Goal: Check status: Check status

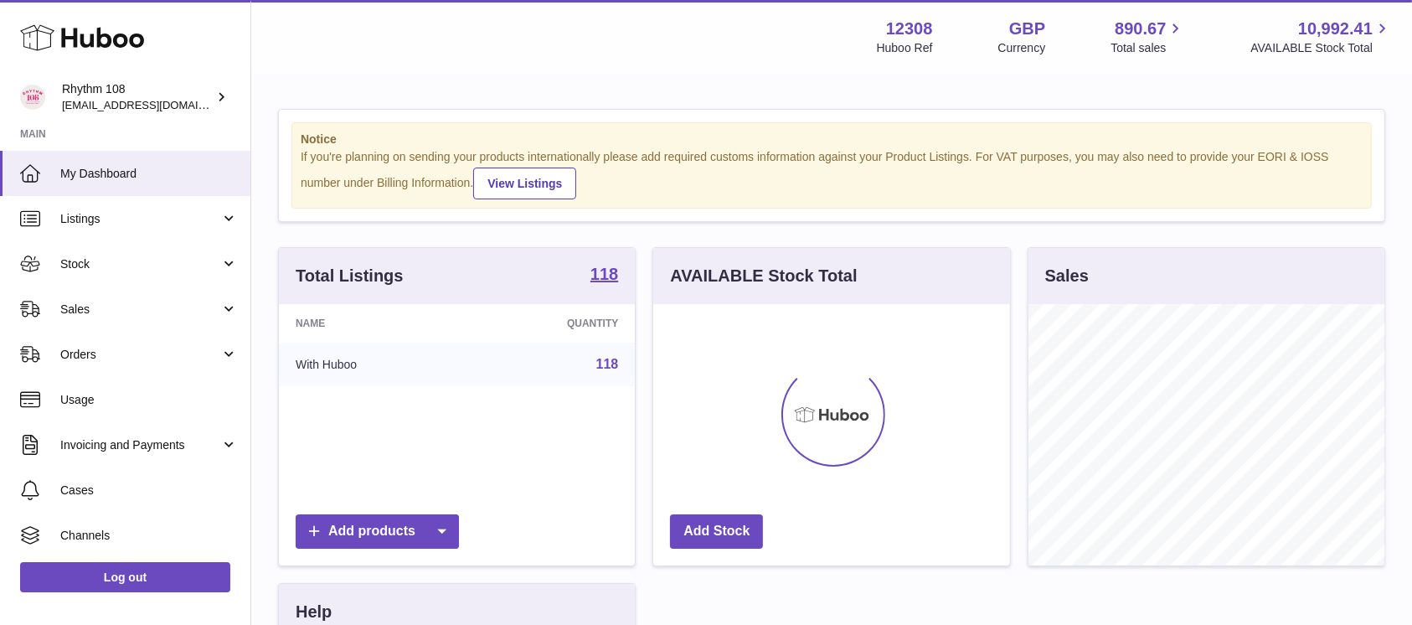
scroll to position [261, 356]
click at [119, 265] on span "Stock" at bounding box center [140, 264] width 160 height 16
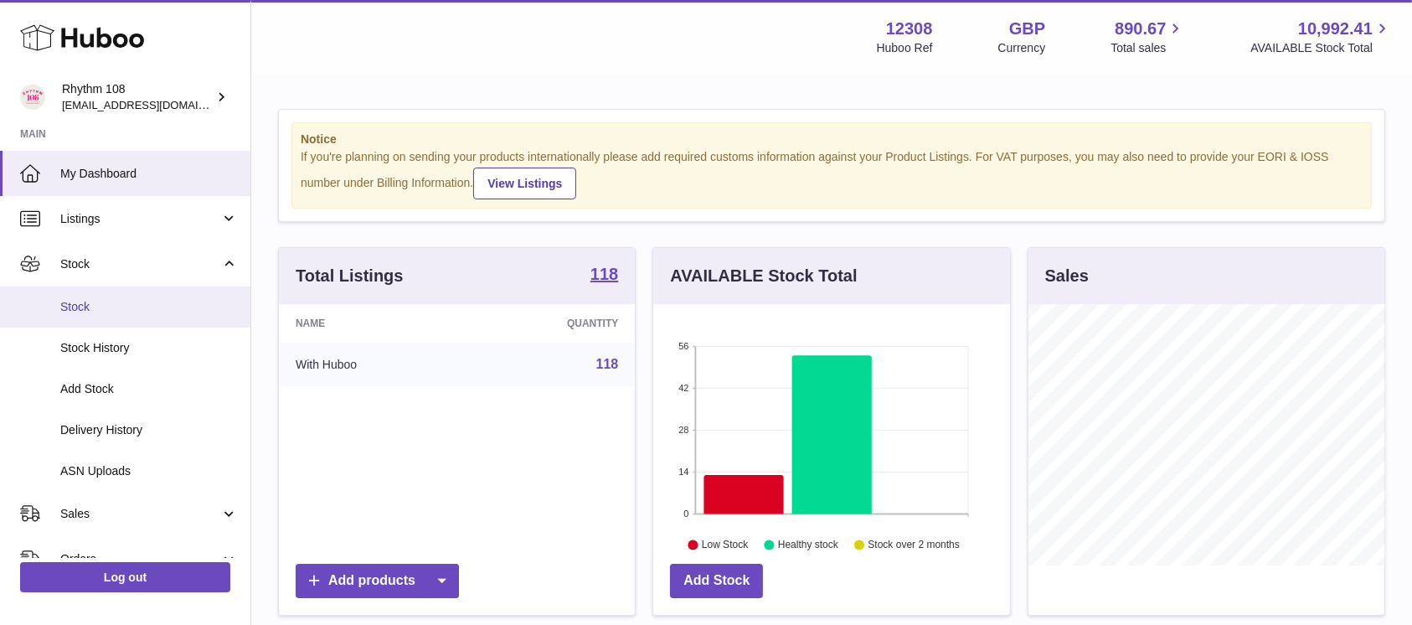
click at [107, 313] on span "Stock" at bounding box center [148, 307] width 177 height 16
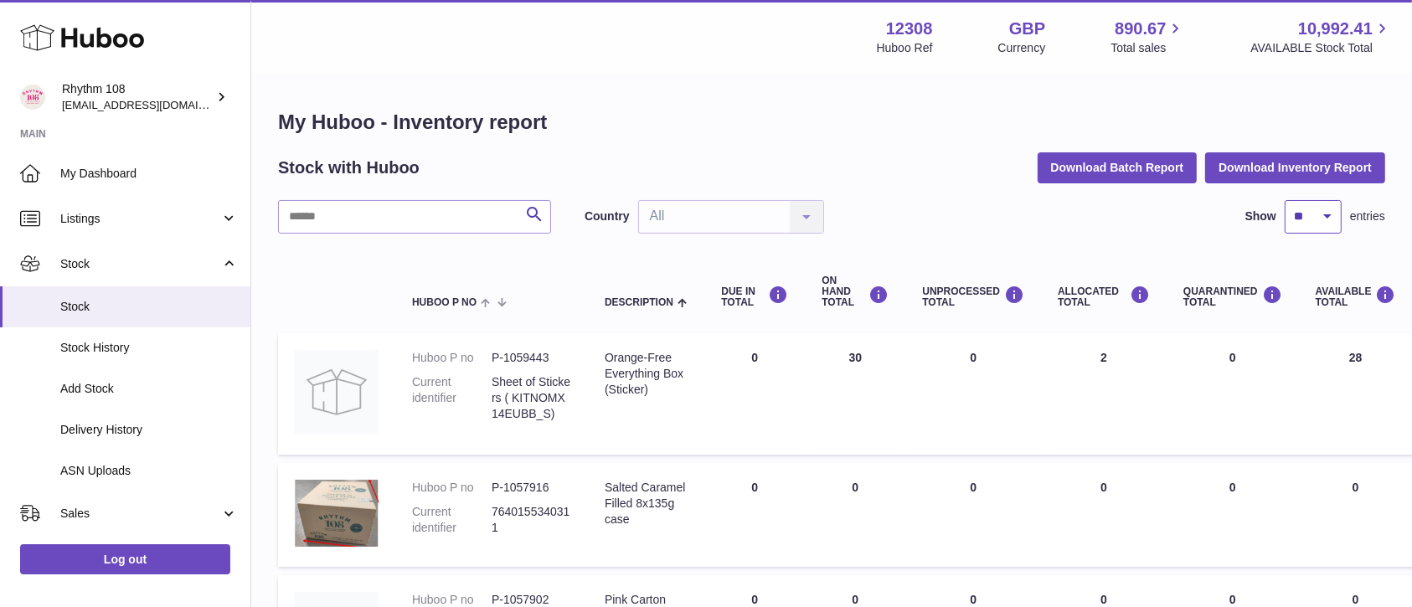
drag, startPoint x: 1322, startPoint y: 219, endPoint x: 1320, endPoint y: 230, distance: 11.8
click at [1322, 219] on select "** ** ** ***" at bounding box center [1312, 216] width 57 height 33
select select "**"
click at [1284, 200] on select "** ** ** ***" at bounding box center [1312, 216] width 57 height 33
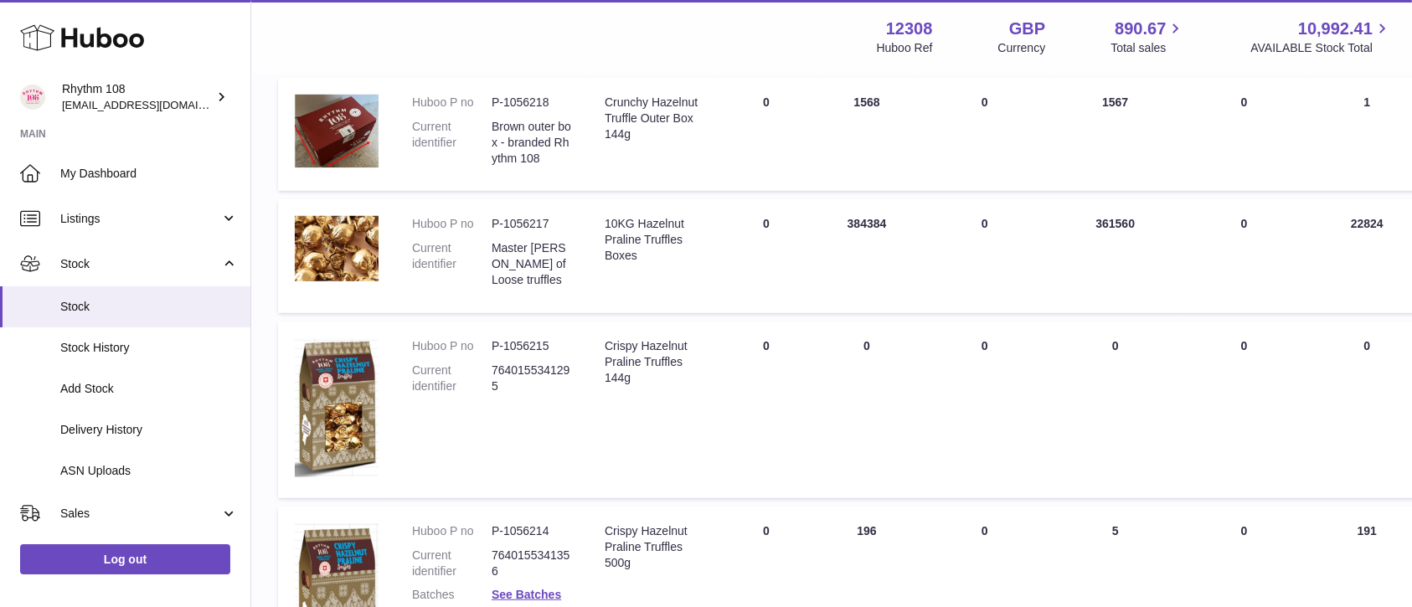
scroll to position [1340, 0]
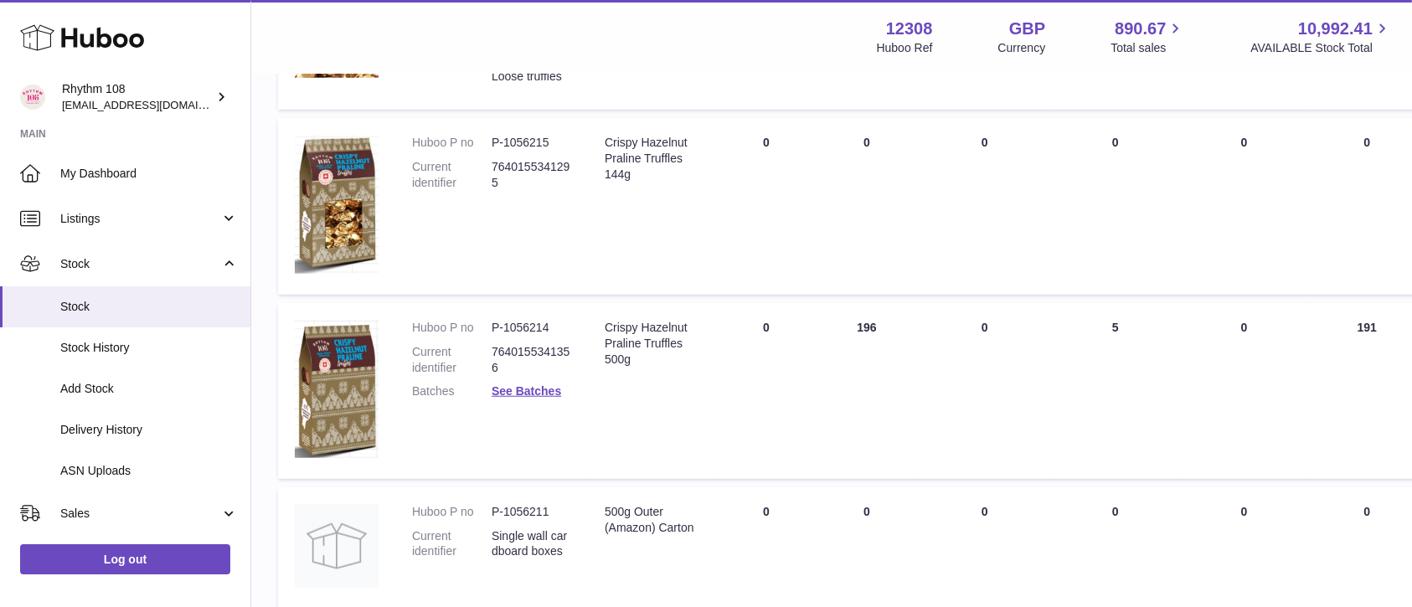
click at [563, 43] on div "Menu Huboo 12308 Huboo Ref GBP Currency 890.67 Total sales 10,992.41 AVAILABLE …" at bounding box center [831, 37] width 1120 height 39
click at [676, 39] on div "Menu Huboo 12308 Huboo Ref GBP Currency 890.67 Total sales 10,992.41 AVAILABLE …" at bounding box center [831, 37] width 1120 height 39
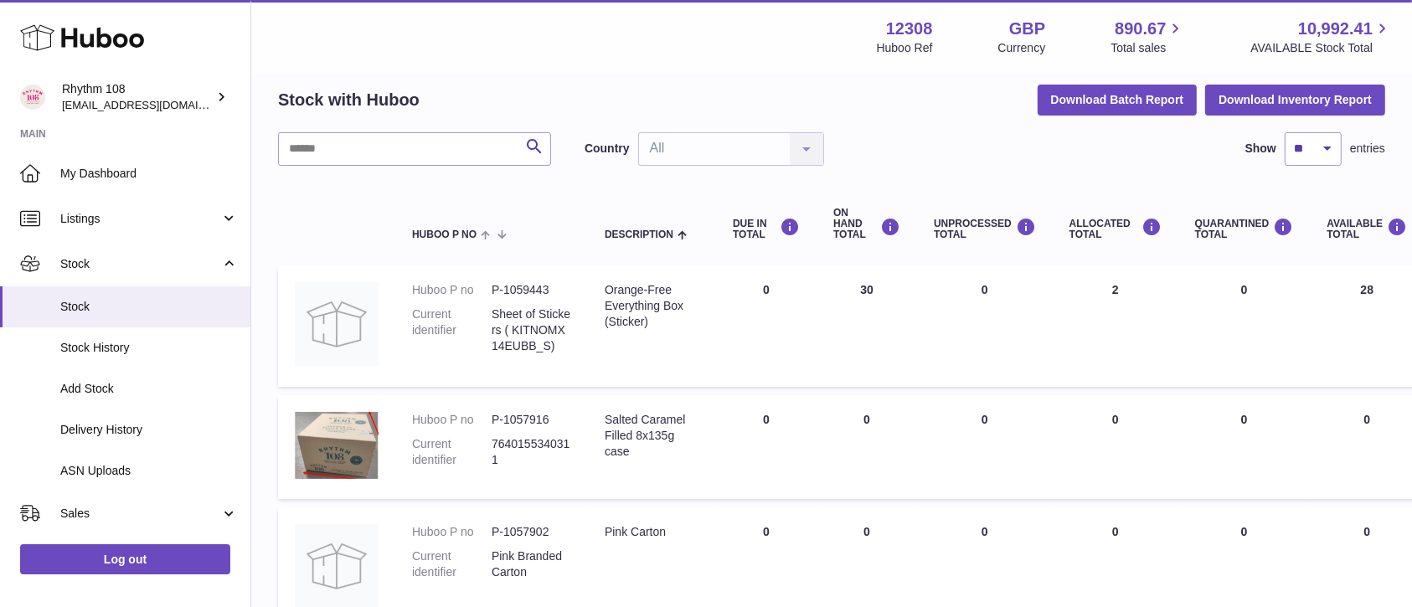
scroll to position [0, 0]
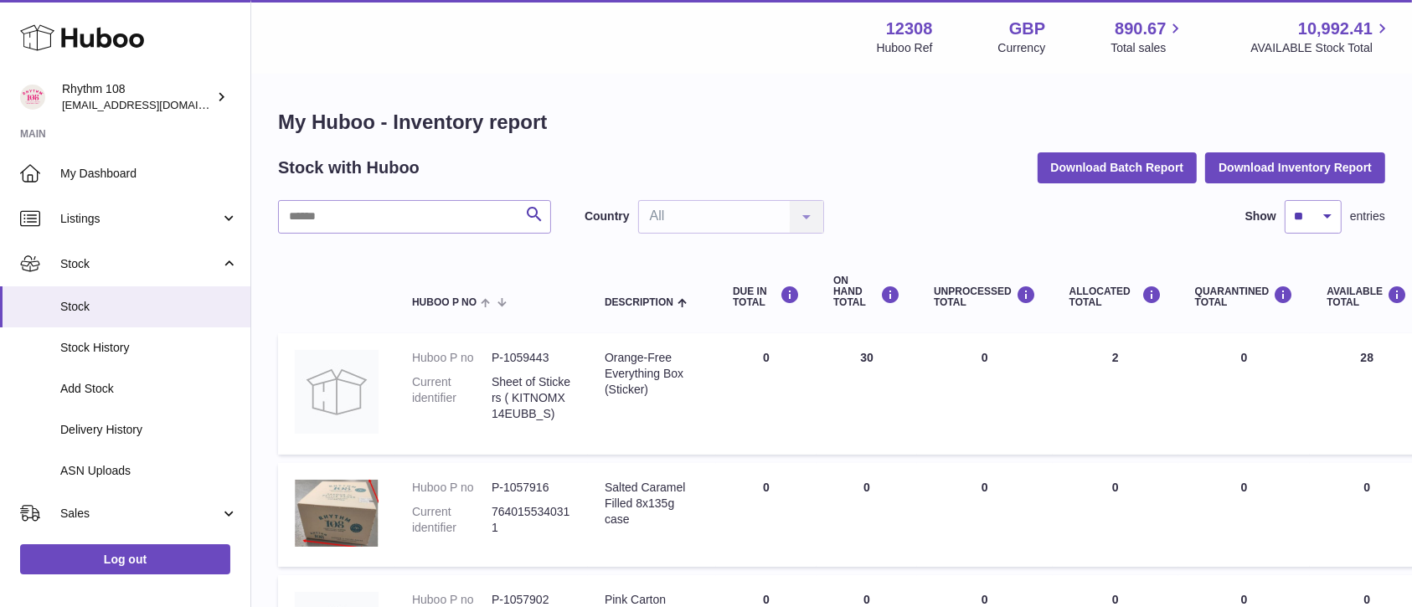
click at [624, 67] on div "Menu Huboo 12308 Huboo Ref GBP Currency 890.67 Total sales 10,992.41 AVAILABLE …" at bounding box center [831, 37] width 1160 height 74
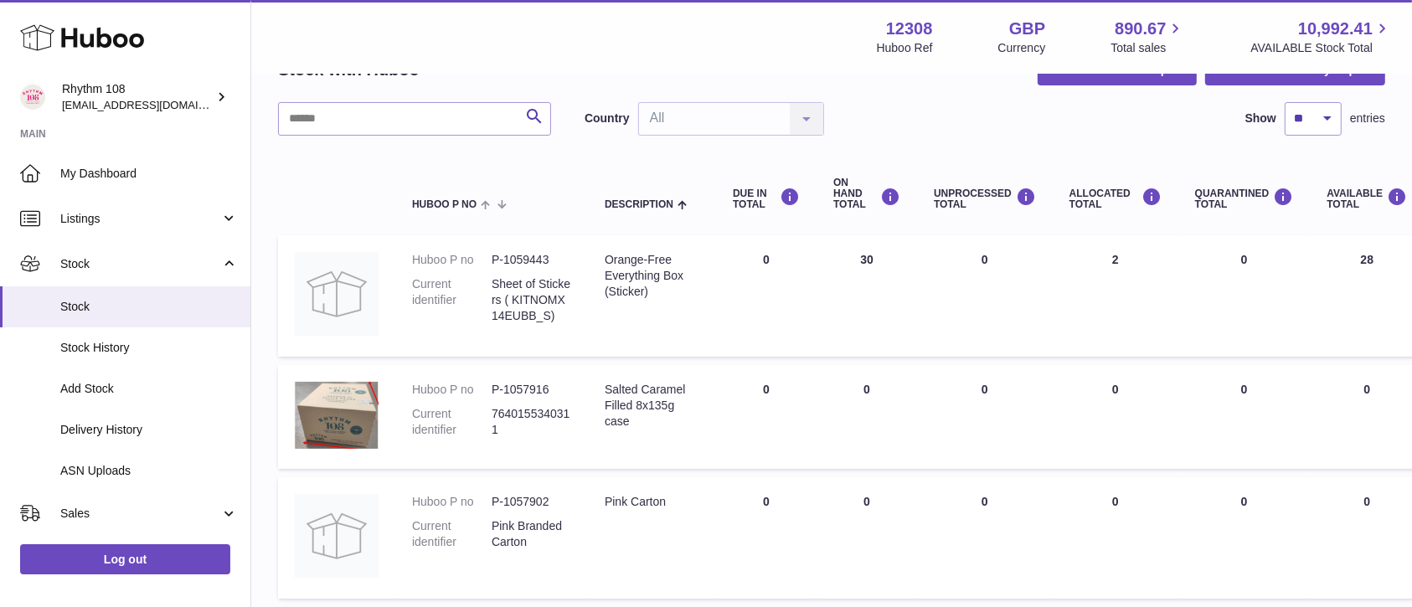
scroll to position [223, 0]
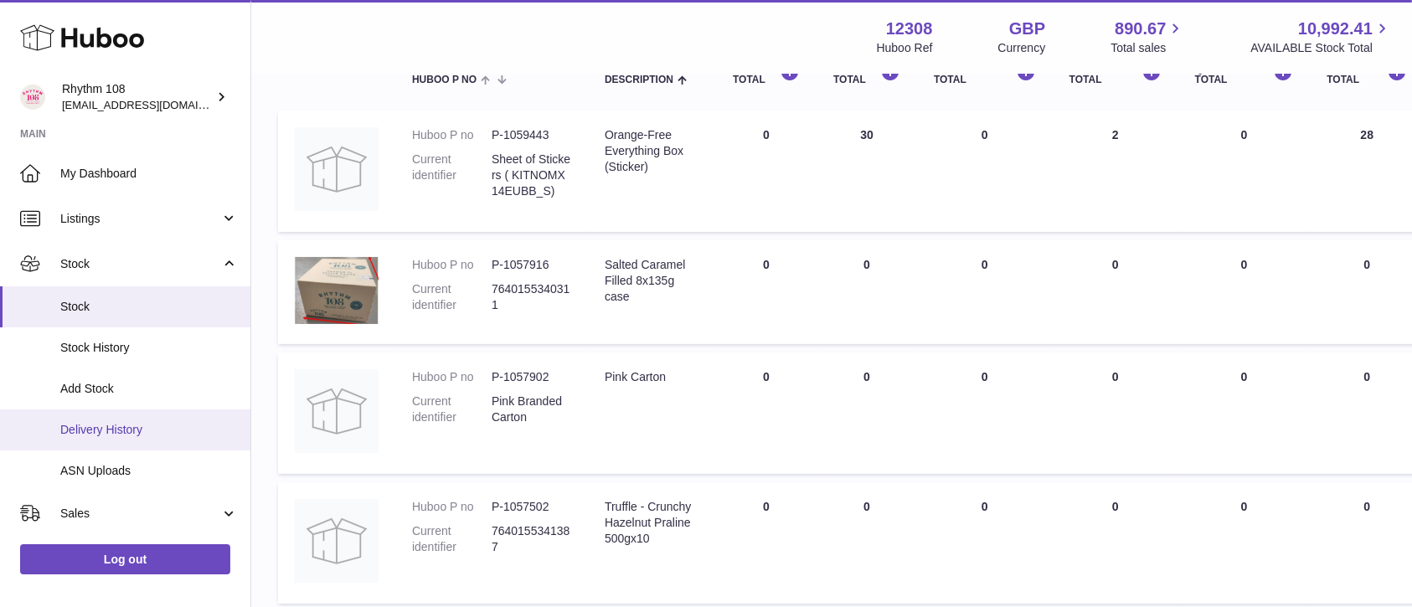
click at [124, 430] on span "Delivery History" at bounding box center [148, 430] width 177 height 16
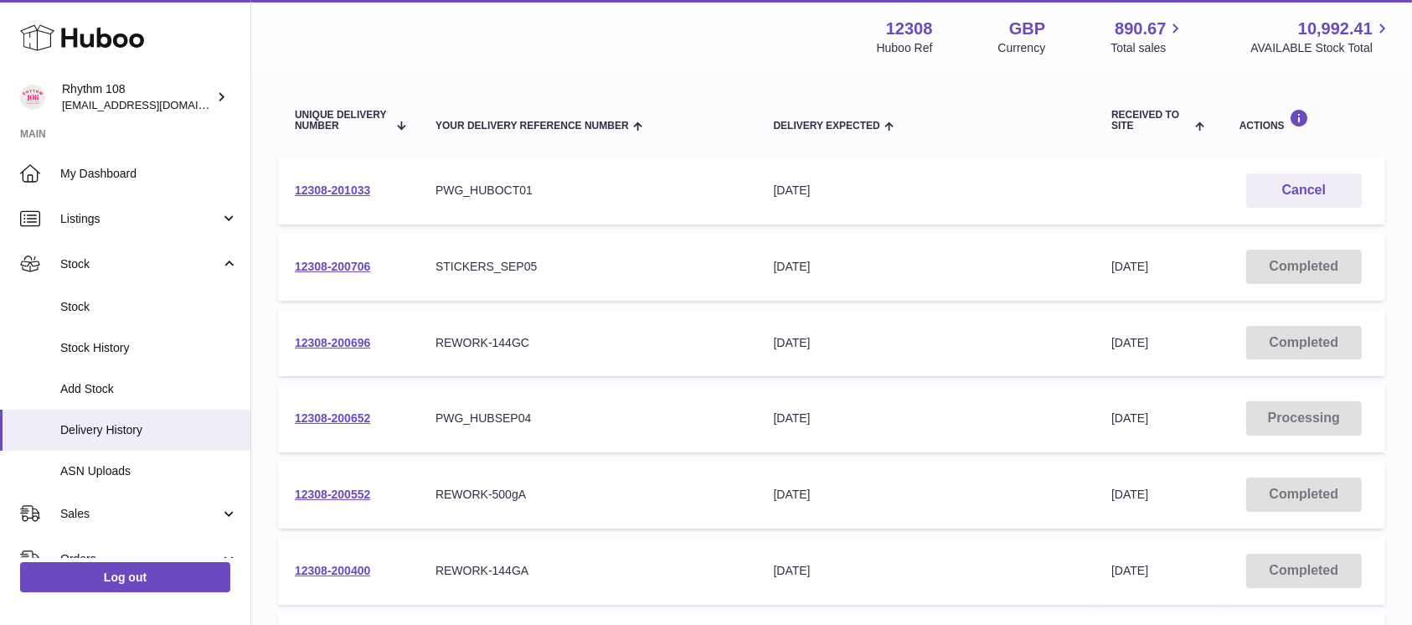
scroll to position [223, 0]
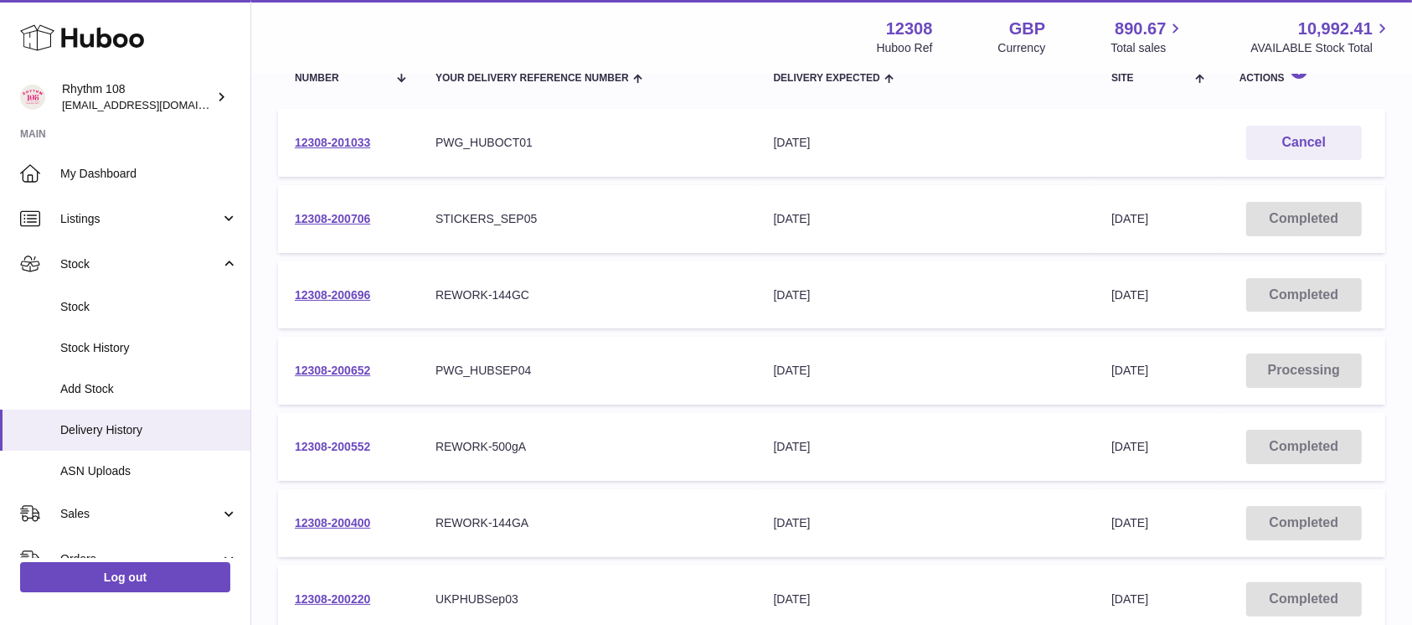
click at [328, 445] on link "12308-200552" at bounding box center [332, 446] width 75 height 13
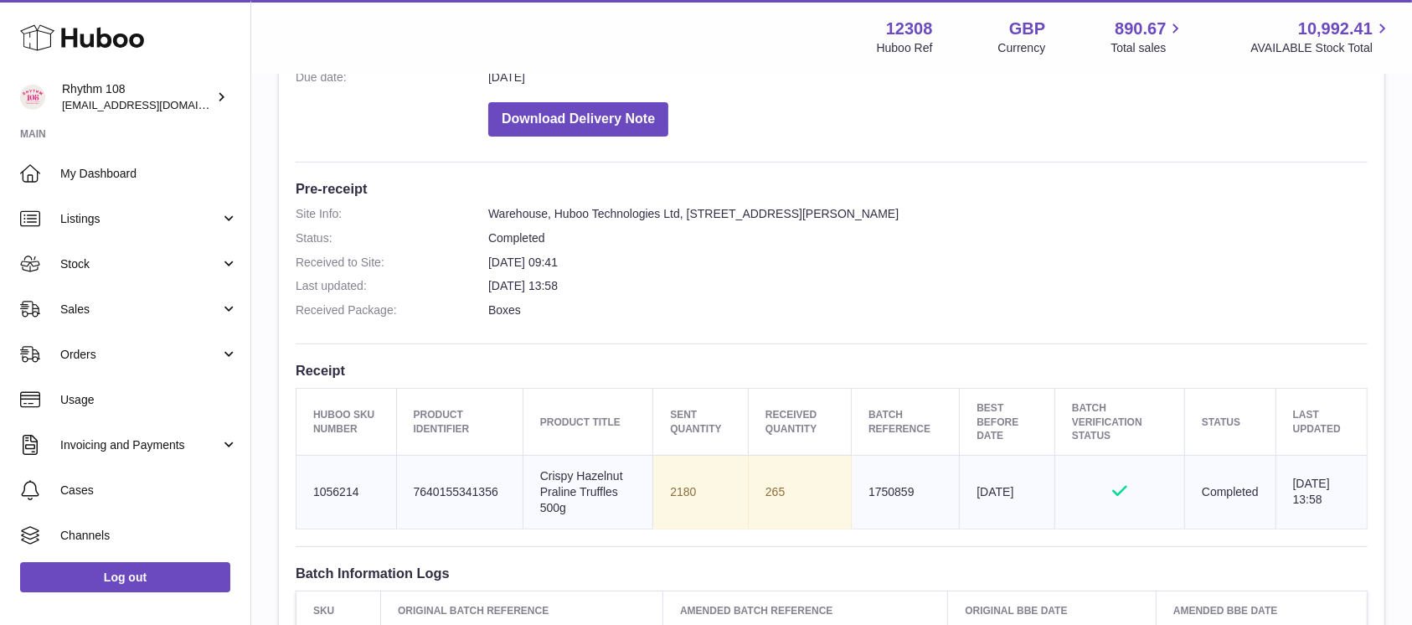
scroll to position [558, 0]
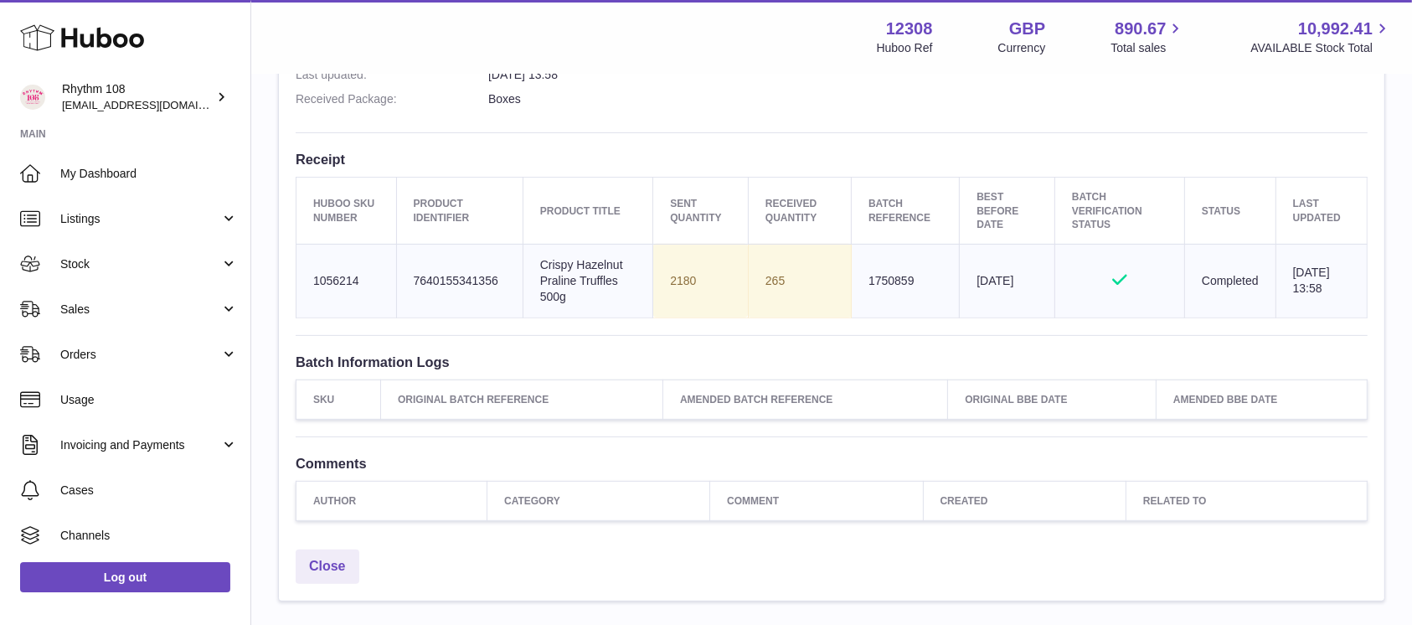
drag, startPoint x: 652, startPoint y: 34, endPoint x: 908, endPoint y: 12, distance: 256.4
click at [651, 33] on div "Menu Huboo 12308 Huboo Ref GBP Currency 890.67 Total sales 10,992.41 AVAILABLE …" at bounding box center [831, 37] width 1120 height 39
